Goal: Obtain resource: Download file/media

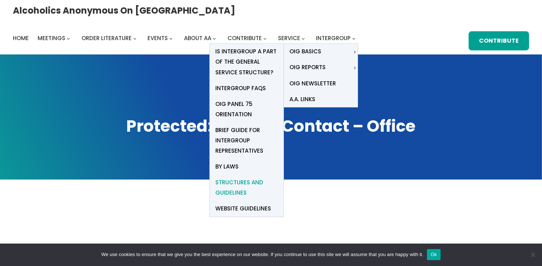
click at [278, 178] on span "Structures and Guidelines" at bounding box center [246, 188] width 63 height 21
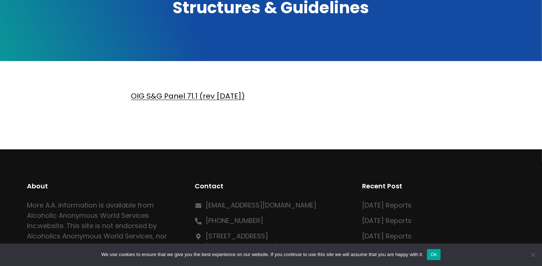
scroll to position [119, 0]
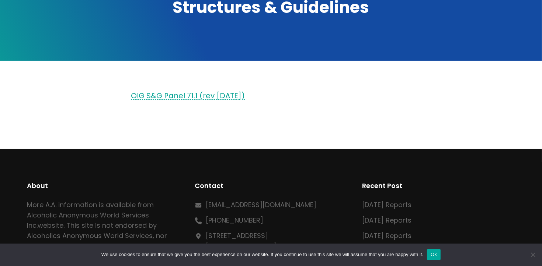
click at [203, 97] on link "OIG S&G Panel 71.1 (rev 2021.01.13)" at bounding box center [188, 96] width 114 height 10
